Goal: Check status: Check status

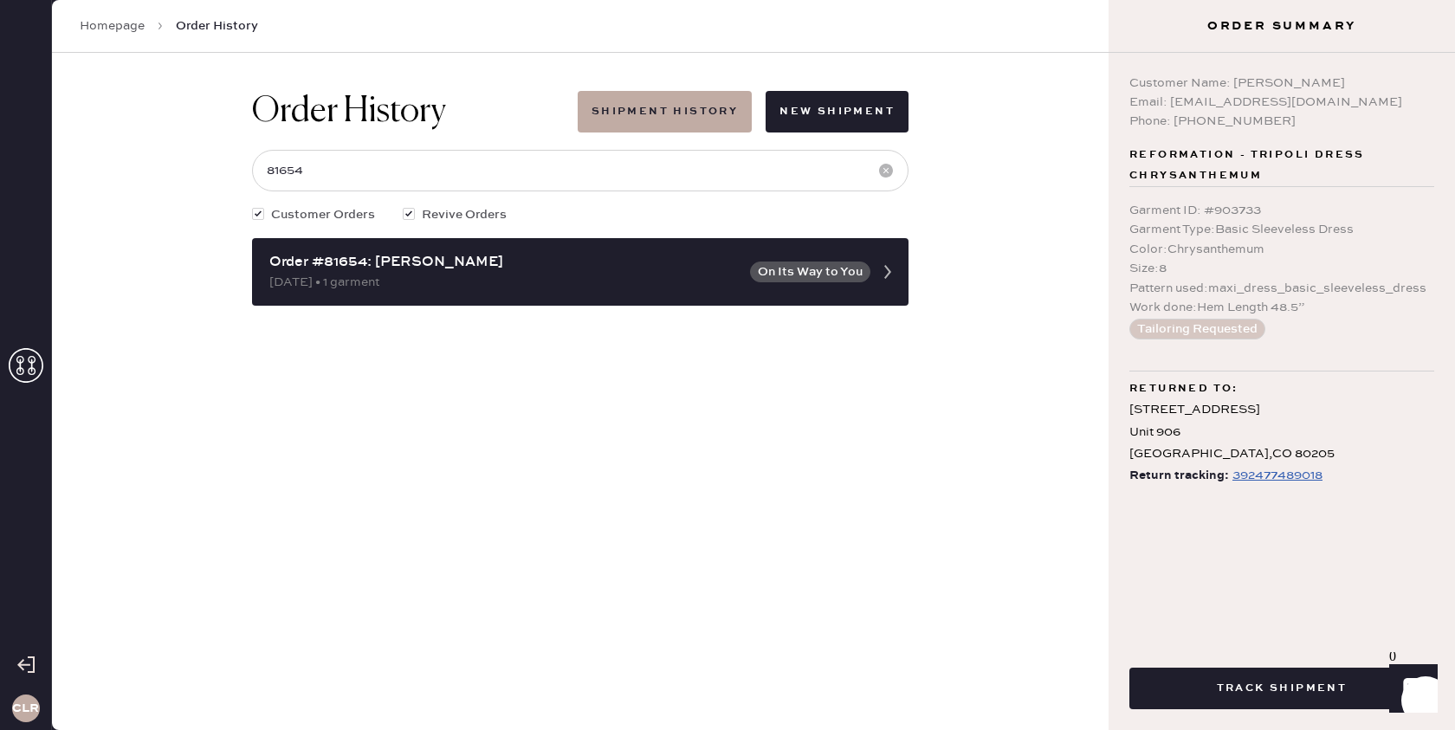
click at [28, 357] on icon at bounding box center [26, 365] width 35 height 35
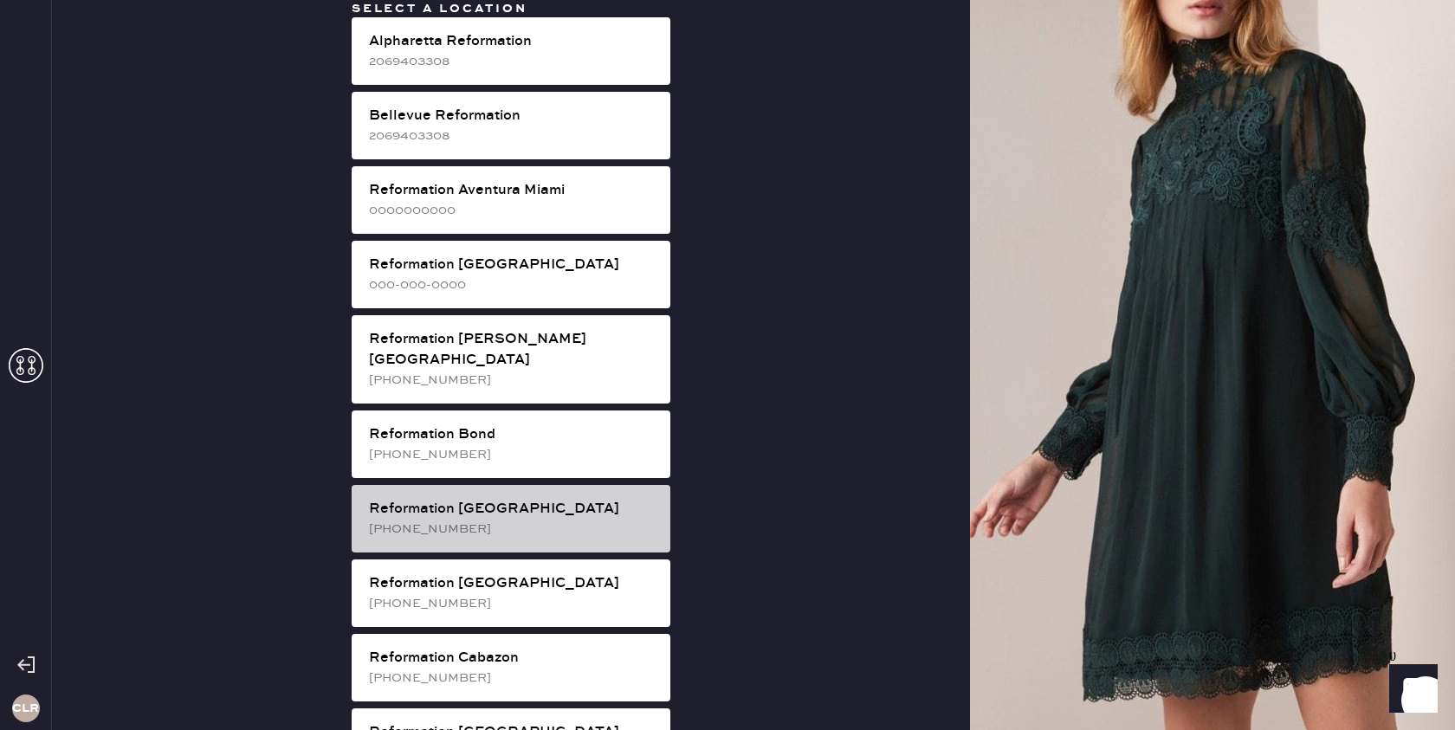
click at [558, 499] on div "Reformation [GEOGRAPHIC_DATA]" at bounding box center [513, 509] width 288 height 21
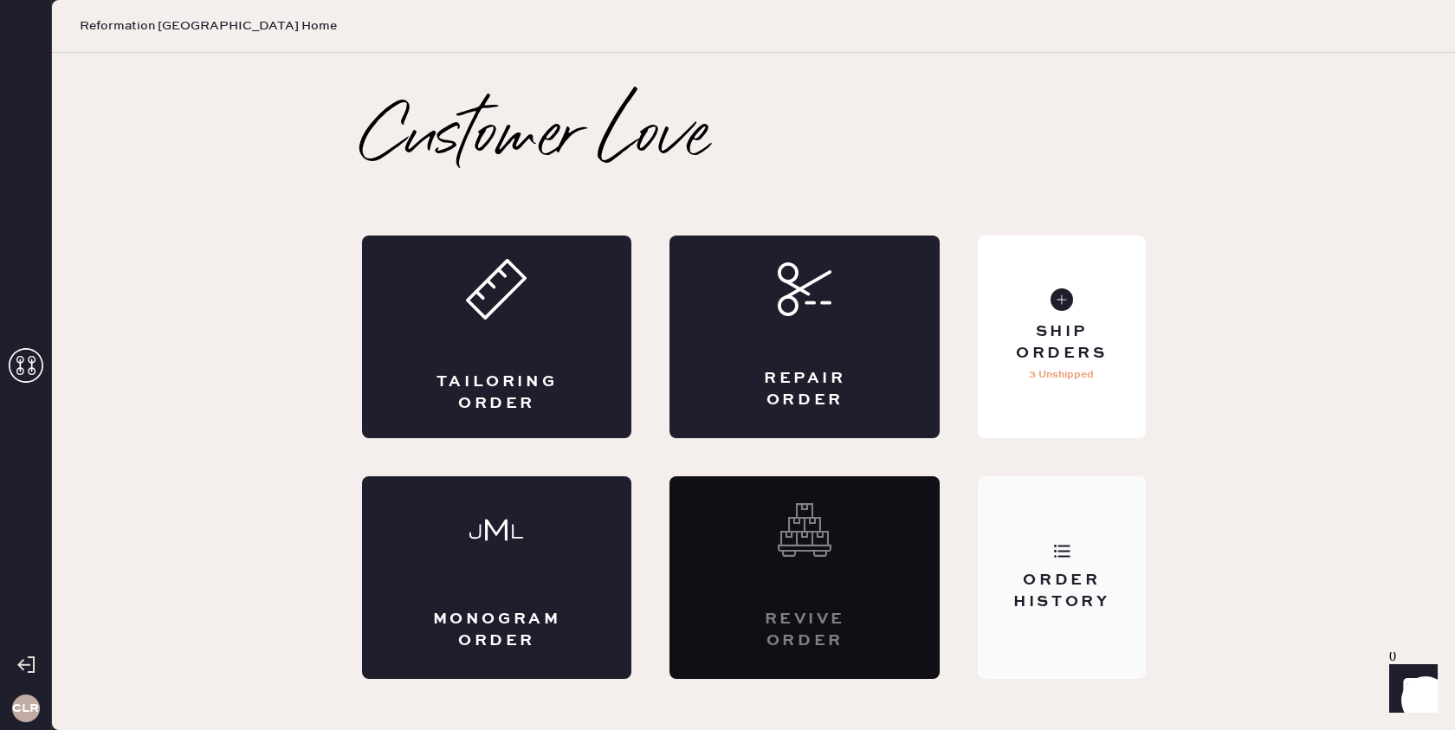
click at [1085, 614] on div "Order History" at bounding box center [1061, 577] width 167 height 203
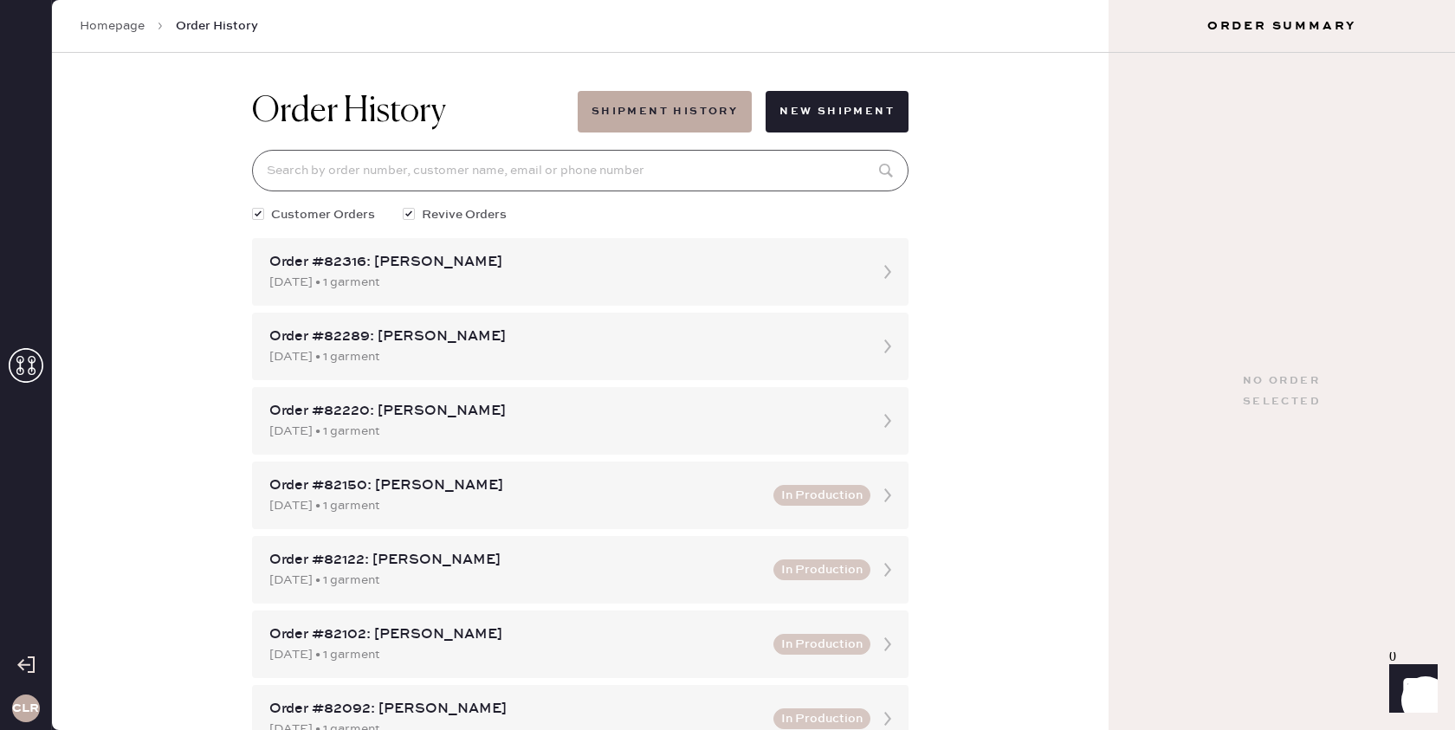
click at [500, 168] on input at bounding box center [580, 171] width 656 height 42
paste input "[PERSON_NAME]"
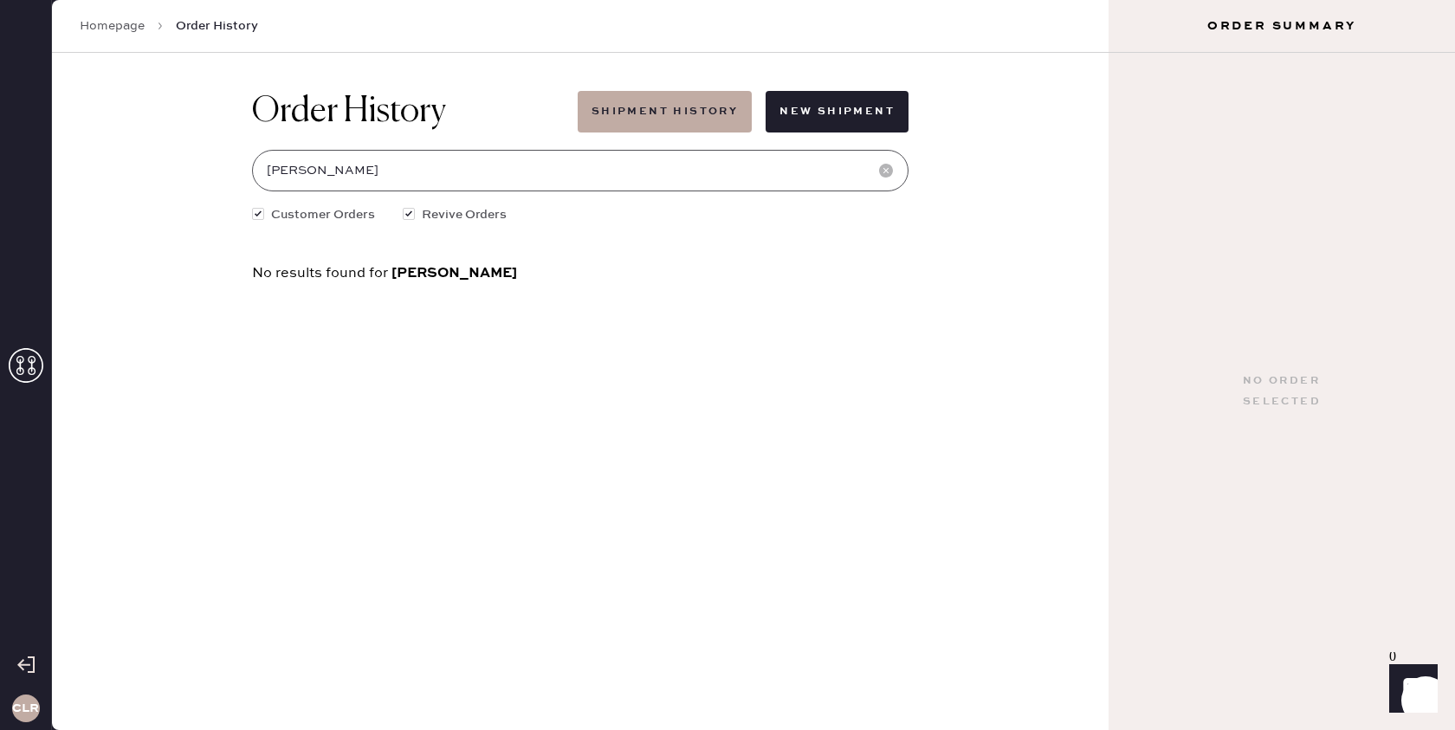
click at [361, 170] on input "[PERSON_NAME]" at bounding box center [580, 171] width 656 height 42
click at [361, 169] on input "[PERSON_NAME]" at bounding box center [580, 171] width 656 height 42
paste input "8159"
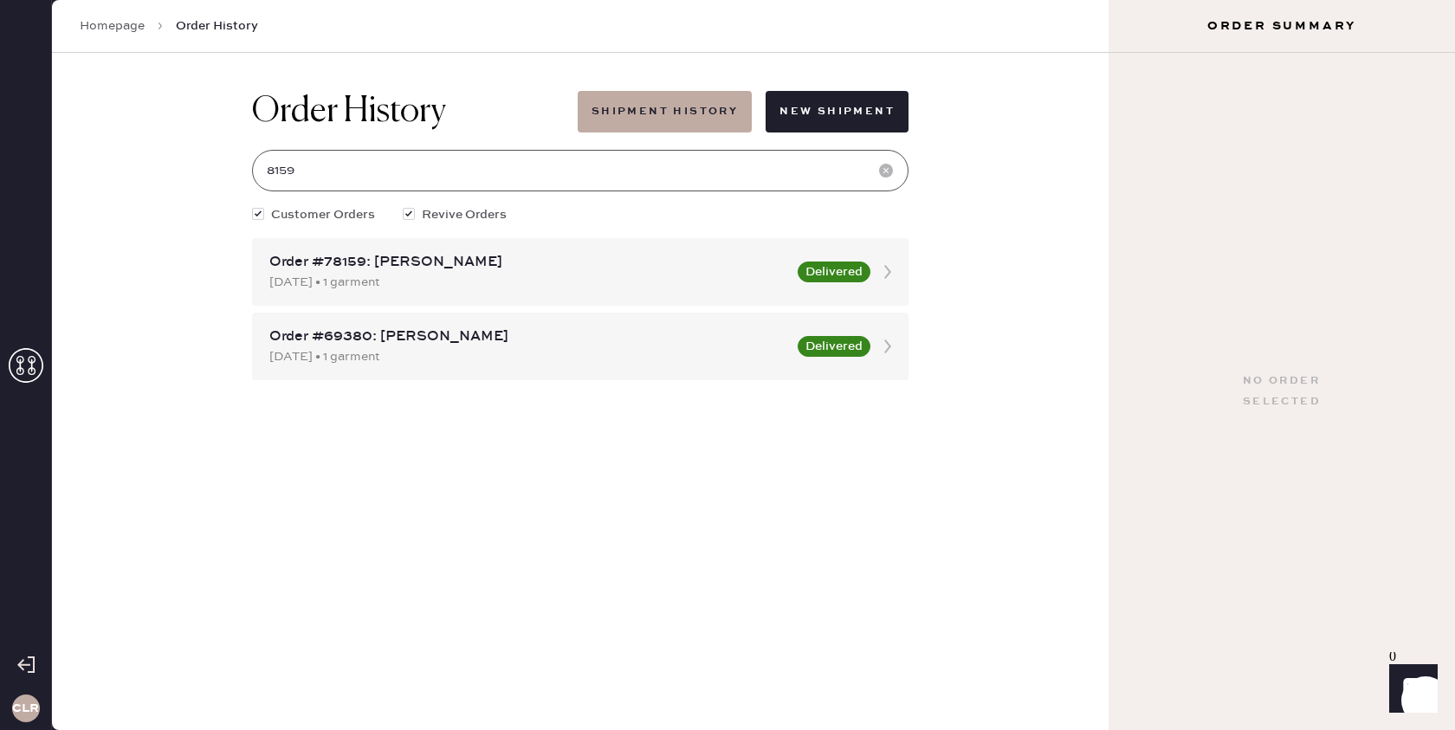
type input "8159"
